Goal: Navigation & Orientation: Find specific page/section

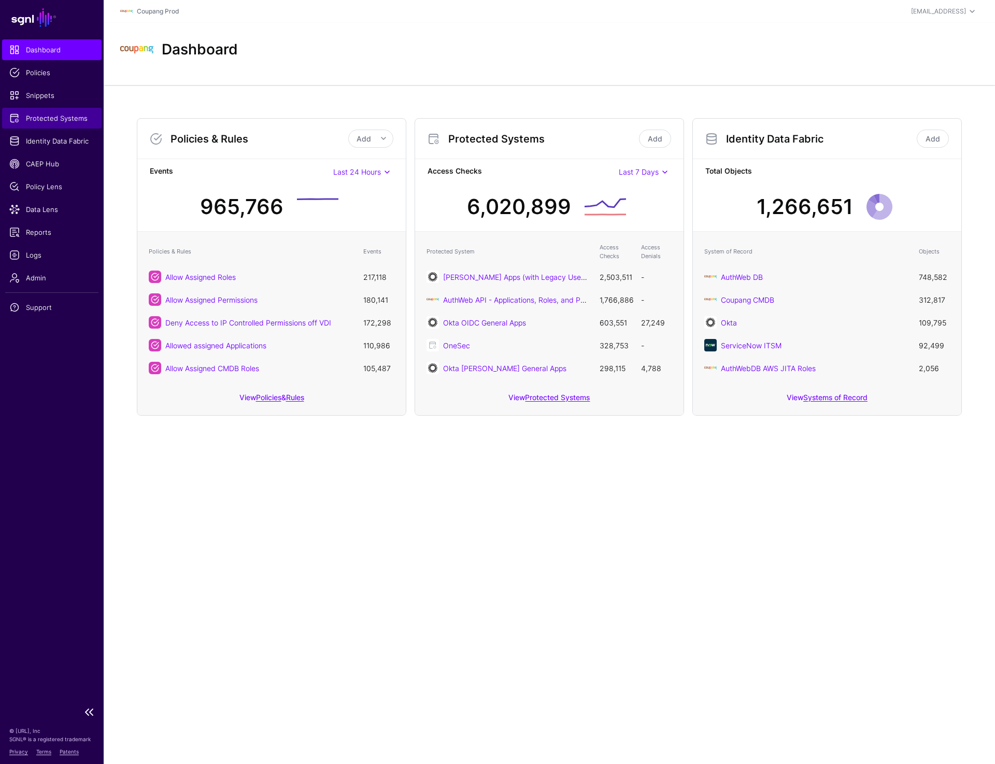
click at [60, 119] on span "Protected Systems" at bounding box center [51, 118] width 85 height 10
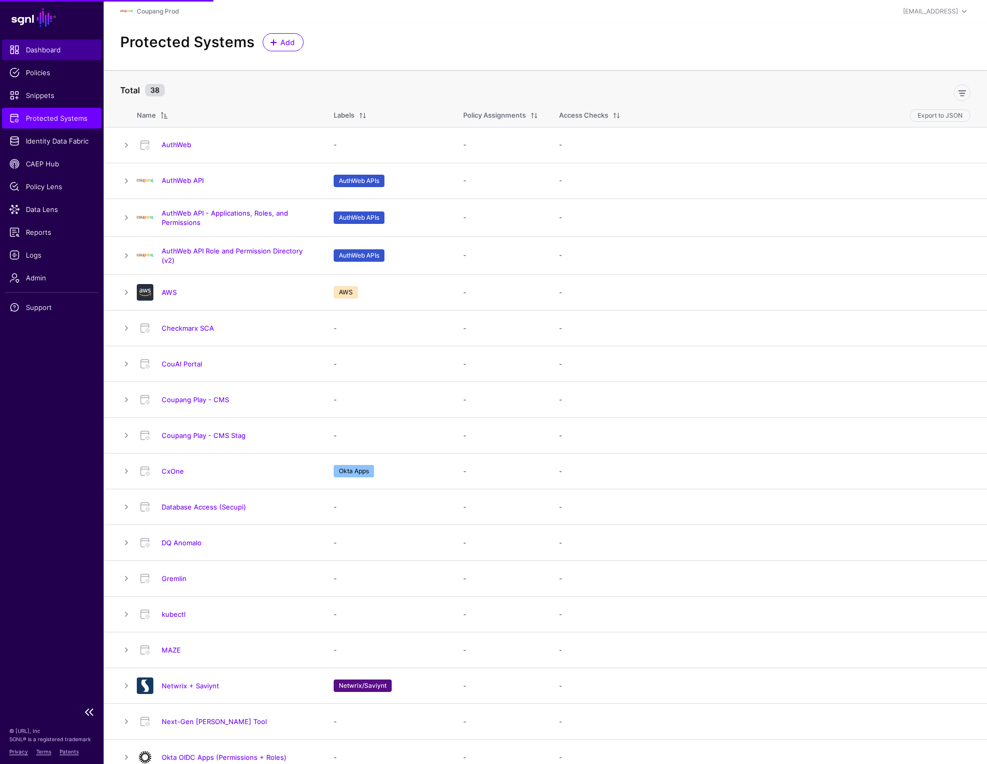
click at [51, 48] on span "Dashboard" at bounding box center [51, 50] width 85 height 10
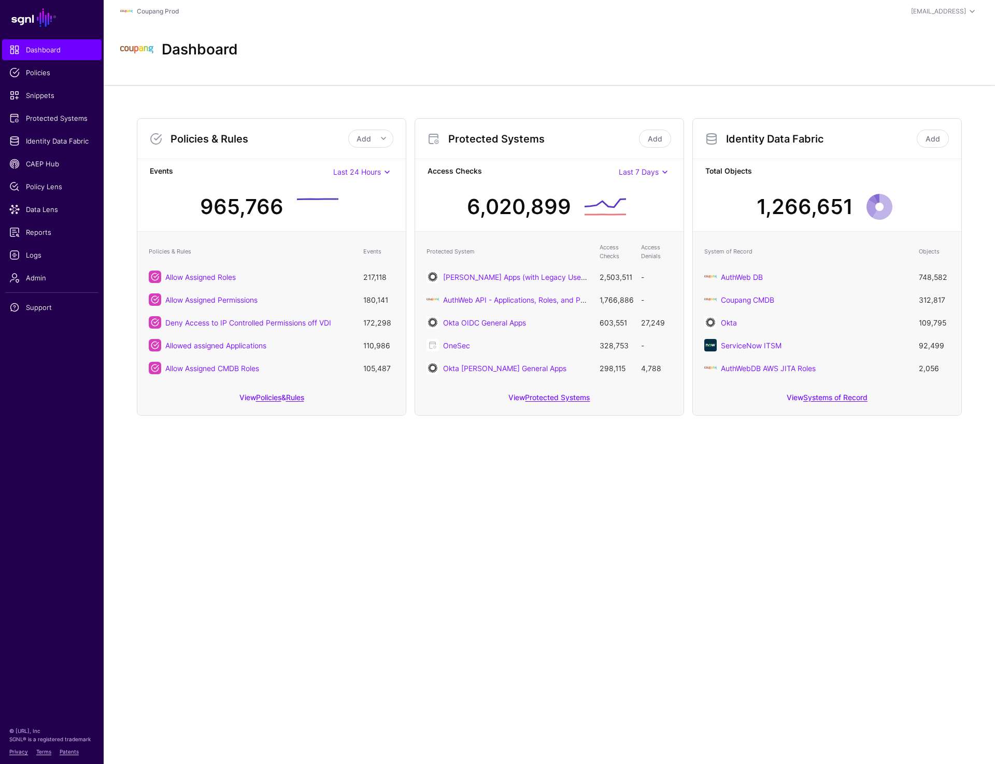
drag, startPoint x: 656, startPoint y: 323, endPoint x: 627, endPoint y: 323, distance: 28.5
click at [627, 323] on tr "Okta OIDC General Apps 603,551 27,249" at bounding box center [549, 322] width 256 height 23
click at [465, 564] on main "SGNL Dashboard Policies Snippets Protected Systems Identity Data Fabric CAEP Hu…" at bounding box center [497, 382] width 995 height 764
click at [683, 43] on div "Dashboard" at bounding box center [549, 49] width 867 height 33
